Goal: Task Accomplishment & Management: Manage account settings

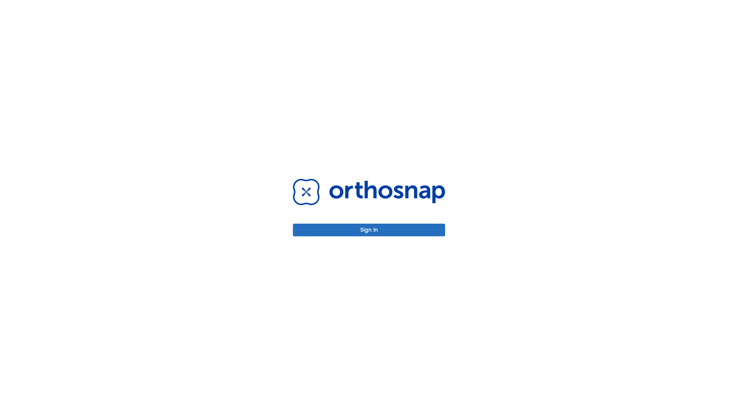
click at [369, 230] on button "Sign in" at bounding box center [369, 230] width 152 height 13
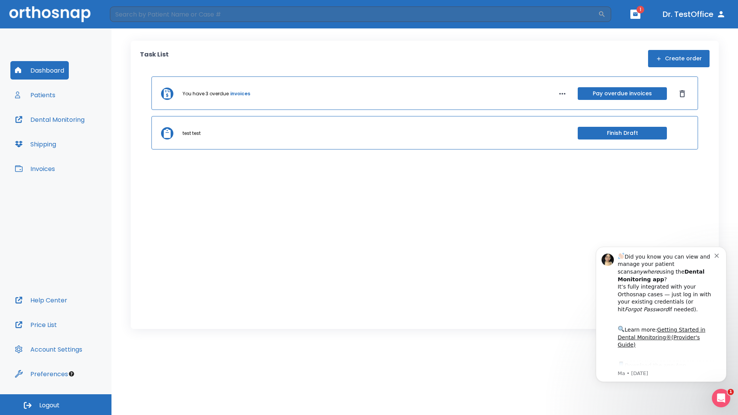
click at [56, 405] on span "Logout" at bounding box center [49, 405] width 20 height 8
